Goal: Information Seeking & Learning: Learn about a topic

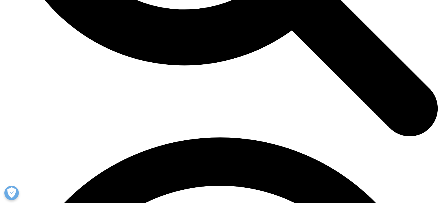
scroll to position [742, 0]
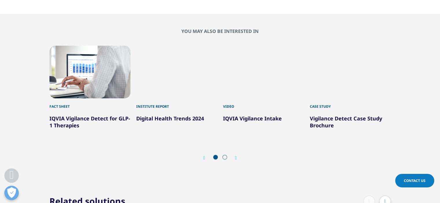
click at [277, 115] on link "IQVIA Vigilance Intake" at bounding box center [252, 118] width 59 height 7
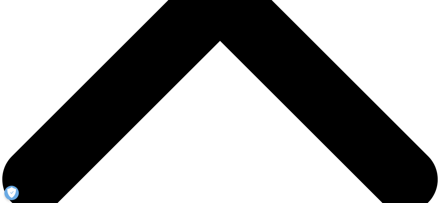
scroll to position [248, 0]
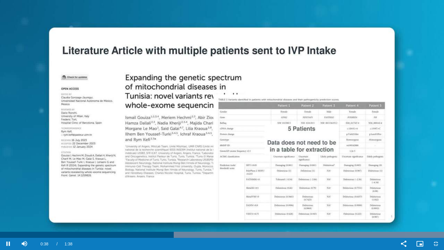
click at [282, 110] on video "Video Player" at bounding box center [222, 125] width 444 height 250
click at [147, 203] on div "0:38" at bounding box center [87, 235] width 175 height 6
click at [167, 153] on video "Video Player" at bounding box center [222, 125] width 444 height 250
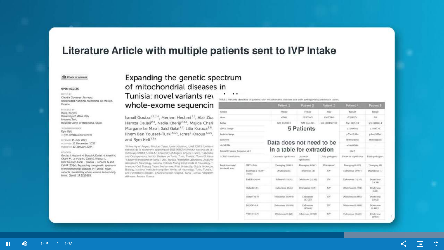
click at [303, 79] on video "Video Player" at bounding box center [222, 125] width 444 height 250
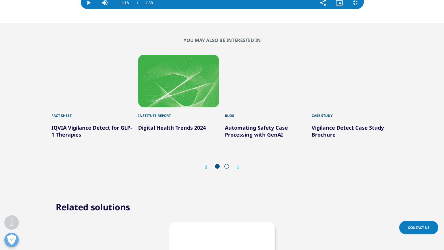
click at [245, 9] on video "Video Player" at bounding box center [222, 2] width 283 height 14
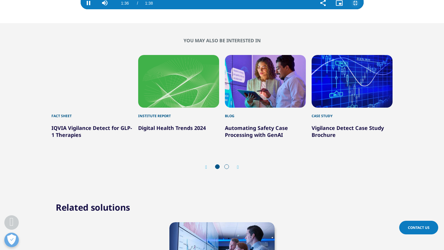
click at [364, 3] on span "Video Player" at bounding box center [356, 3] width 16 height 0
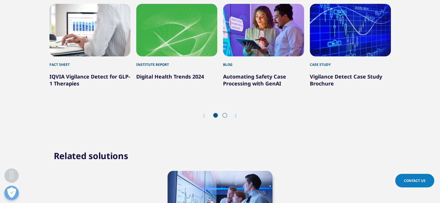
scroll to position [441, 0]
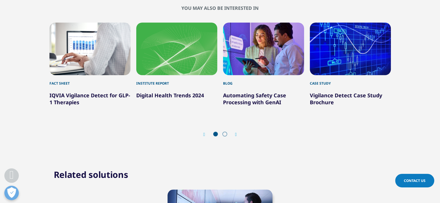
click at [234, 132] on div "Next" at bounding box center [233, 134] width 8 height 5
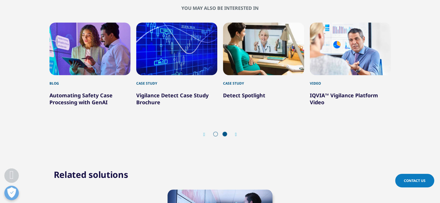
click at [199, 56] on div "4 / 6" at bounding box center [176, 49] width 81 height 53
click at [179, 43] on div "4 / 6" at bounding box center [176, 49] width 81 height 53
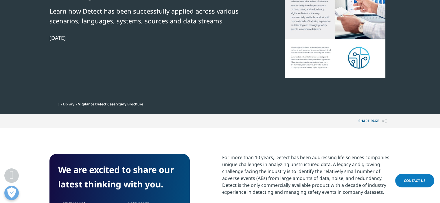
scroll to position [72, 0]
